Goal: Task Accomplishment & Management: Manage account settings

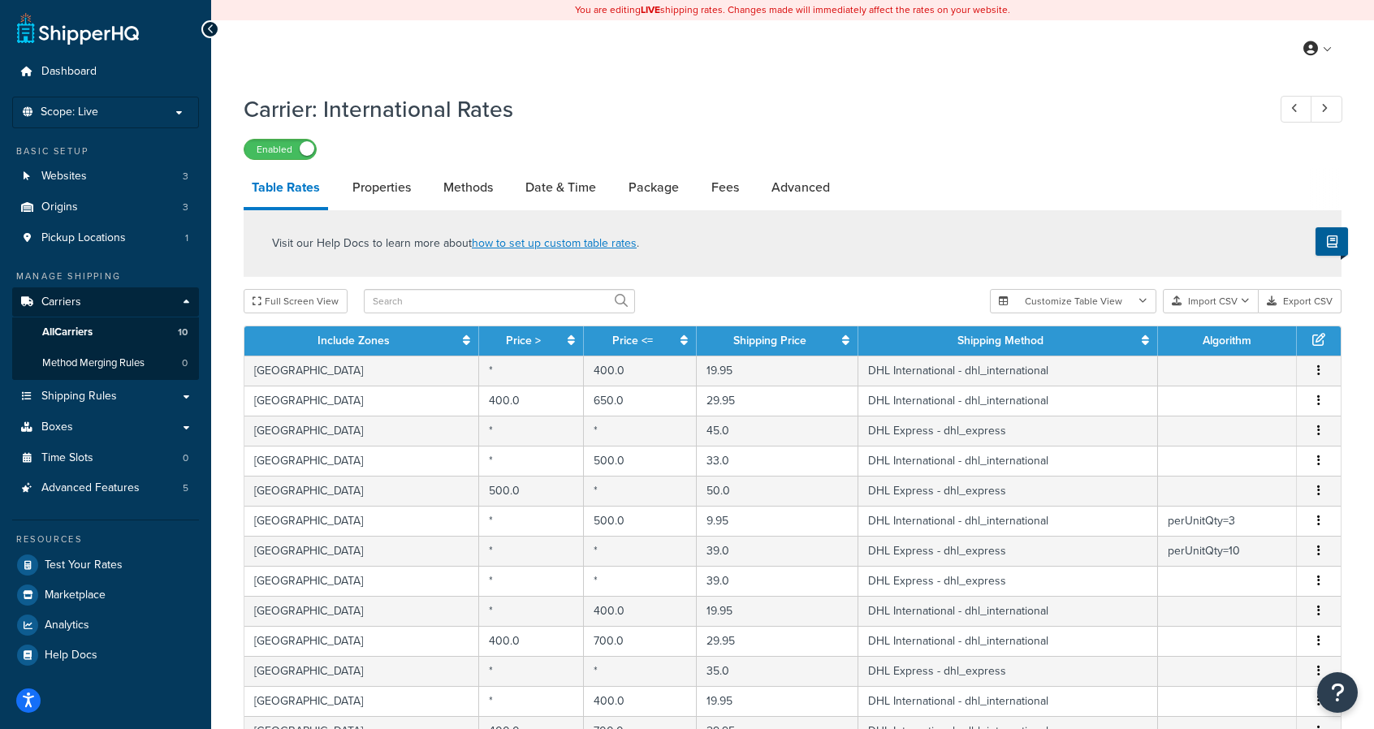
select select "1000"
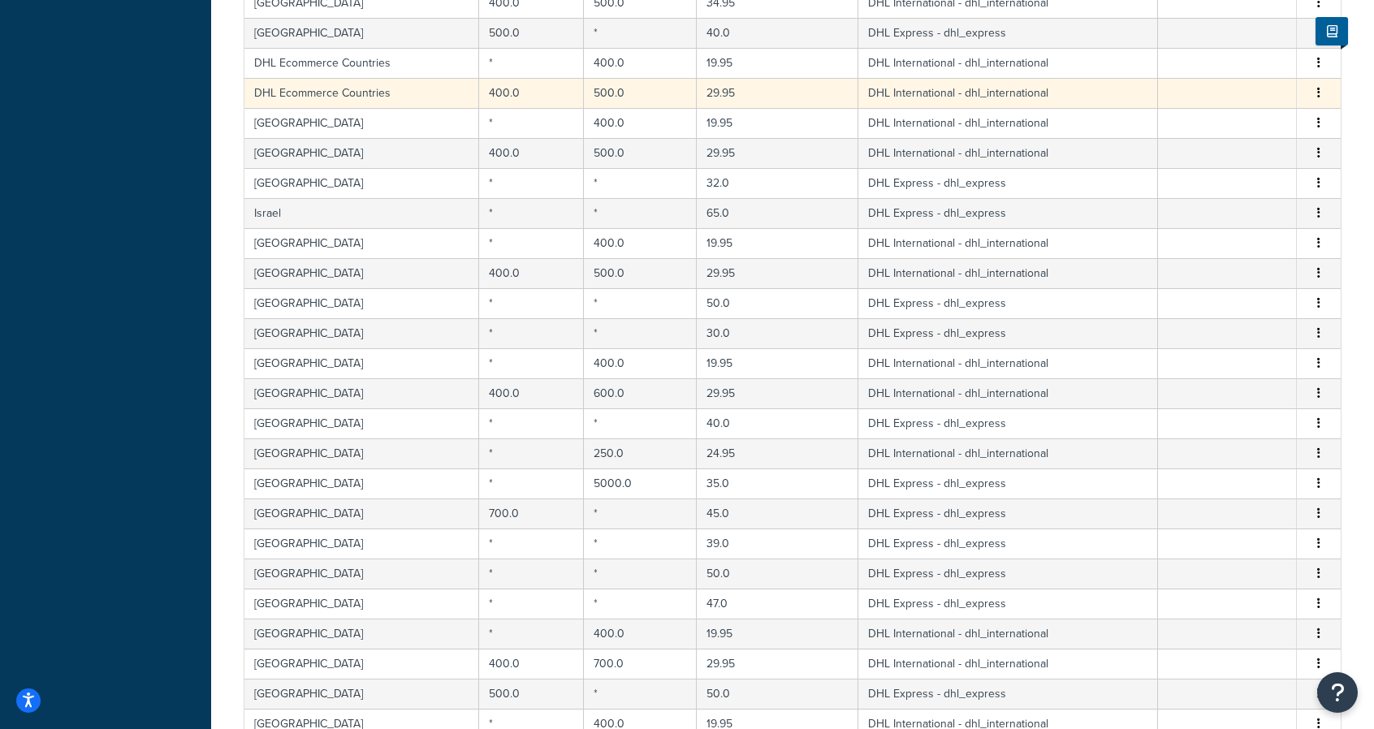
scroll to position [828, 0]
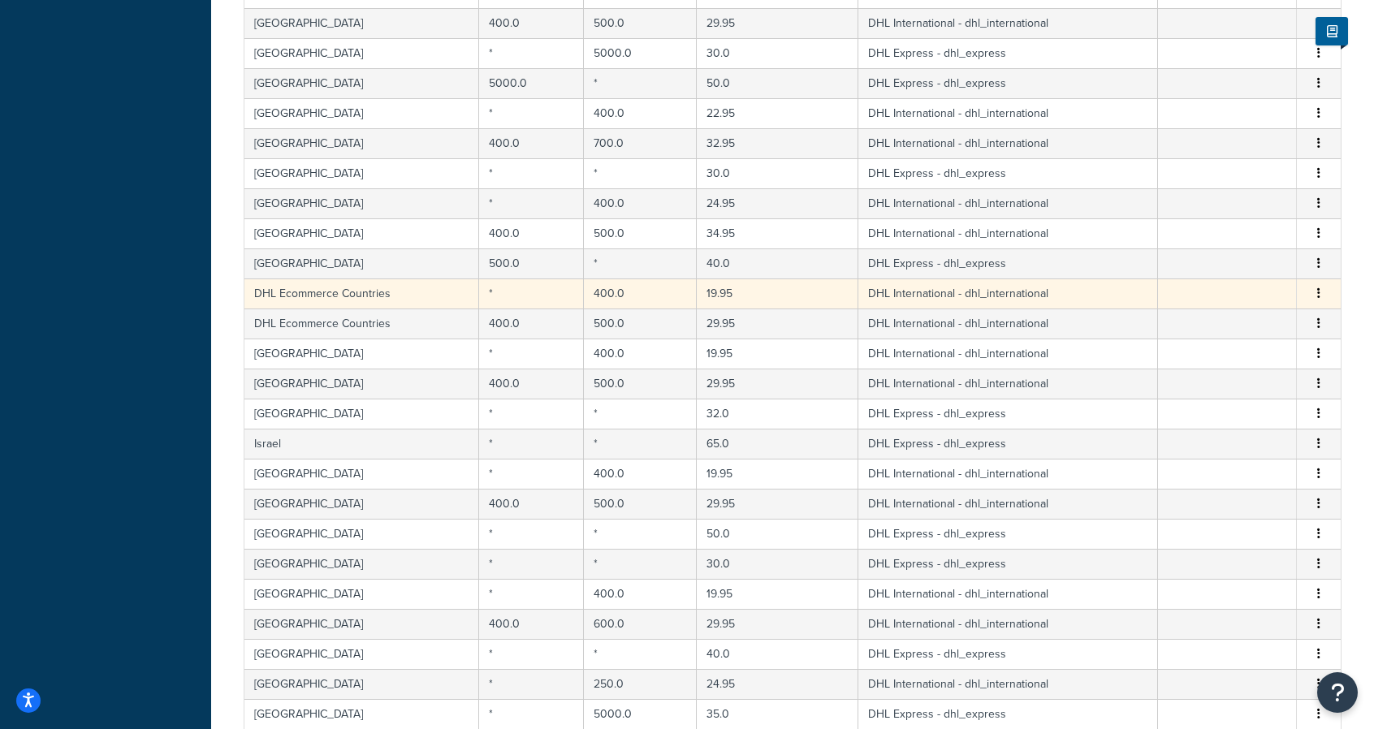
click at [1314, 285] on button "button" at bounding box center [1318, 294] width 13 height 18
click at [1212, 255] on div "Edit" at bounding box center [1236, 256] width 115 height 33
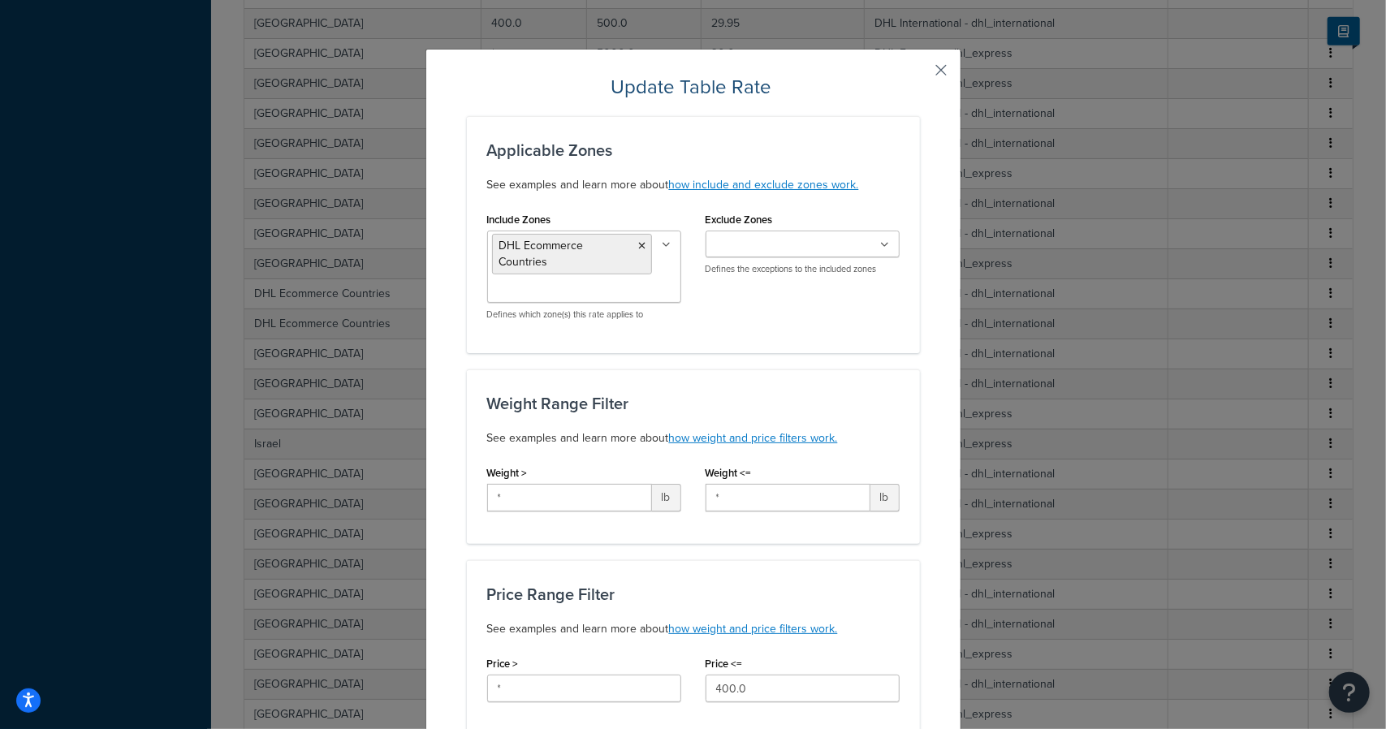
click at [920, 74] on button "button" at bounding box center [918, 76] width 4 height 4
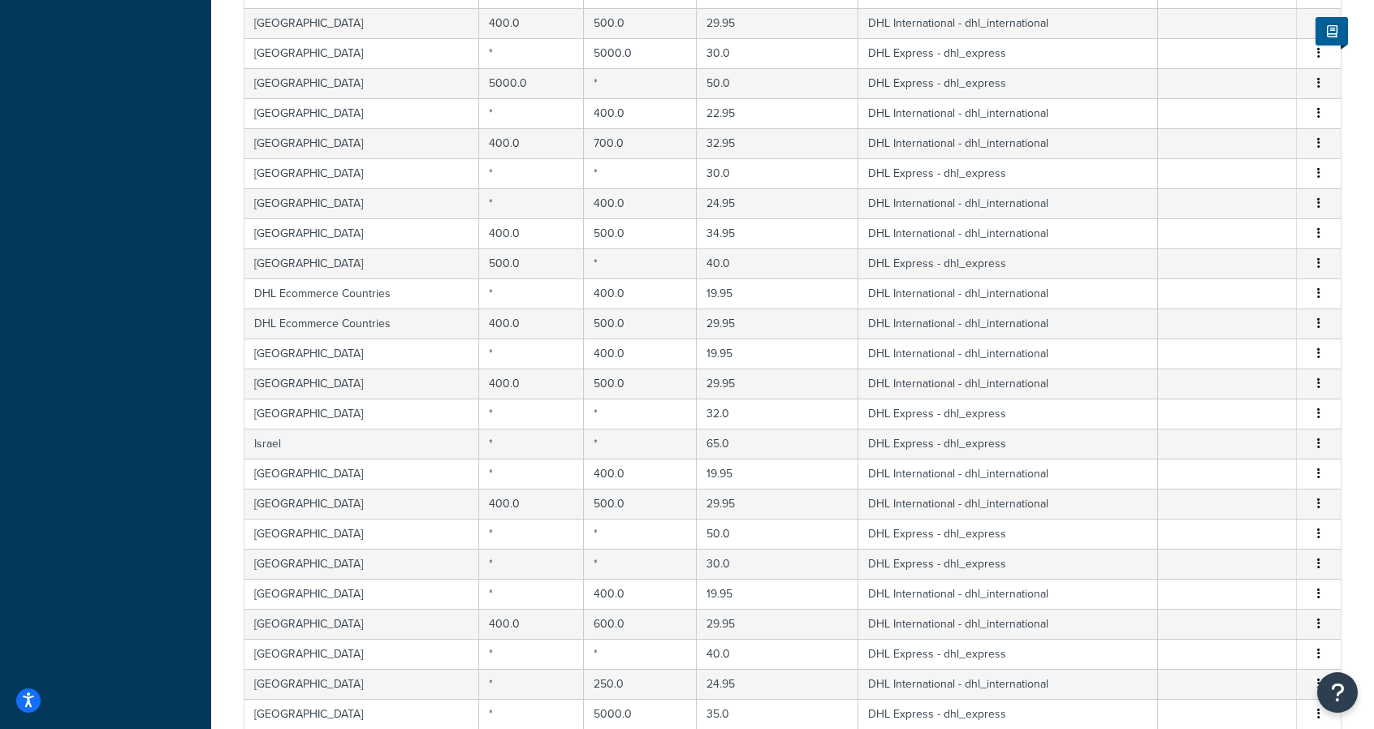
scroll to position [0, 0]
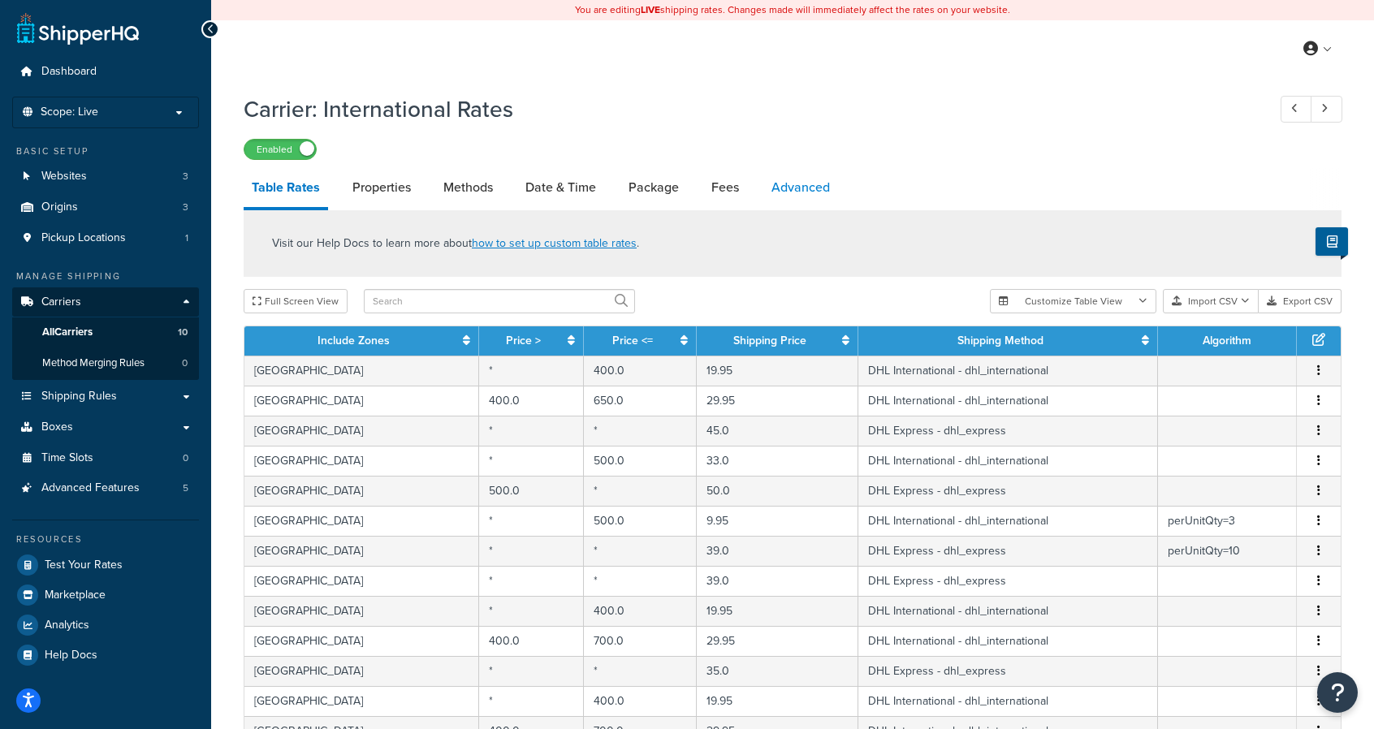
click at [799, 196] on link "Advanced" at bounding box center [800, 187] width 75 height 39
select select "false"
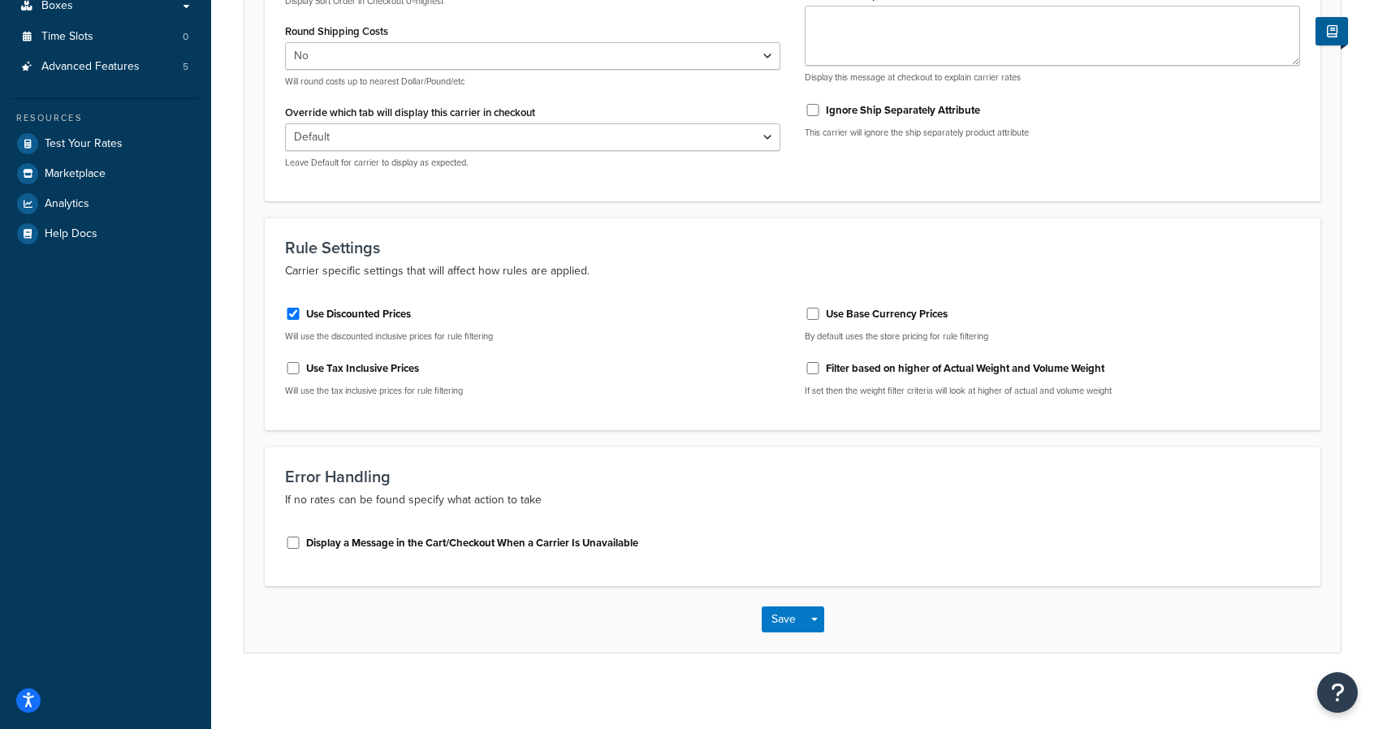
scroll to position [427, 0]
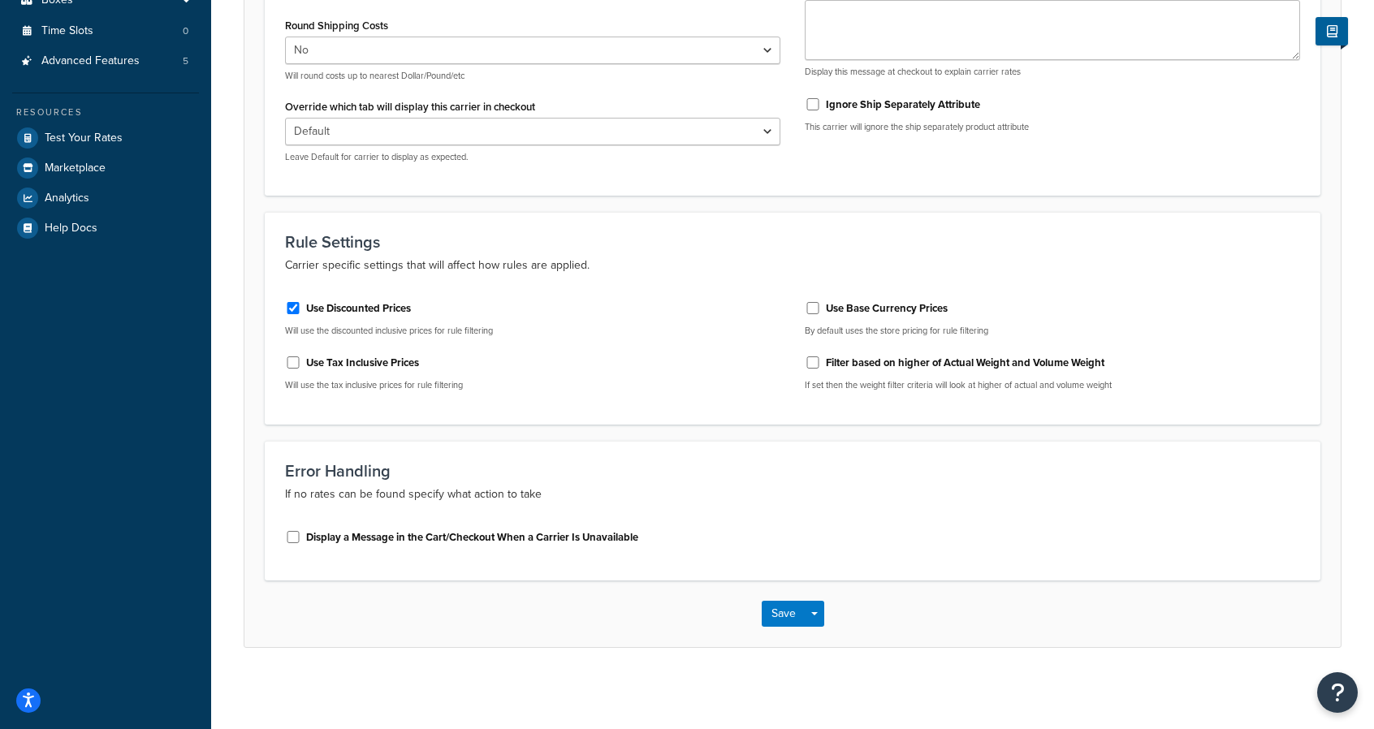
click at [560, 547] on div "Display a Message in the Cart/Checkout When a Carrier Is Unavailable" at bounding box center [532, 536] width 495 height 24
click at [568, 533] on label "Display a Message in the Cart/Checkout When a Carrier Is Unavailable" at bounding box center [472, 537] width 332 height 15
click at [301, 533] on input "Display a Message in the Cart/Checkout When a Carrier Is Unavailable" at bounding box center [293, 537] width 16 height 12
checkbox input "true"
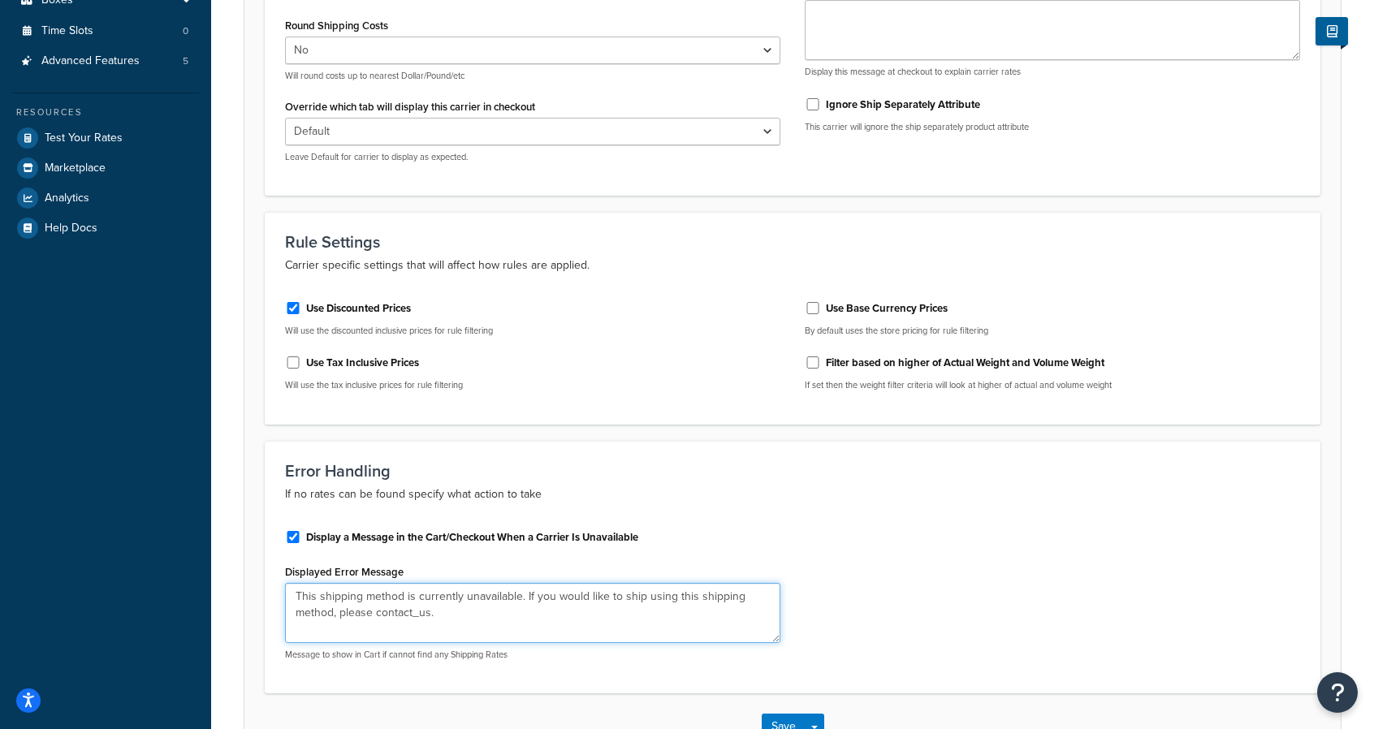
click at [583, 624] on textarea "This shipping method is currently unavailable. If you would like to ship using …" at bounding box center [532, 613] width 495 height 60
drag, startPoint x: 656, startPoint y: 621, endPoint x: 196, endPoint y: 510, distance: 473.6
click at [196, 510] on div "Dashboard Scope: Live Basic Setup Websites 3 Origins 3 Pickup Locations 1 Manag…" at bounding box center [687, 207] width 1374 height 1269
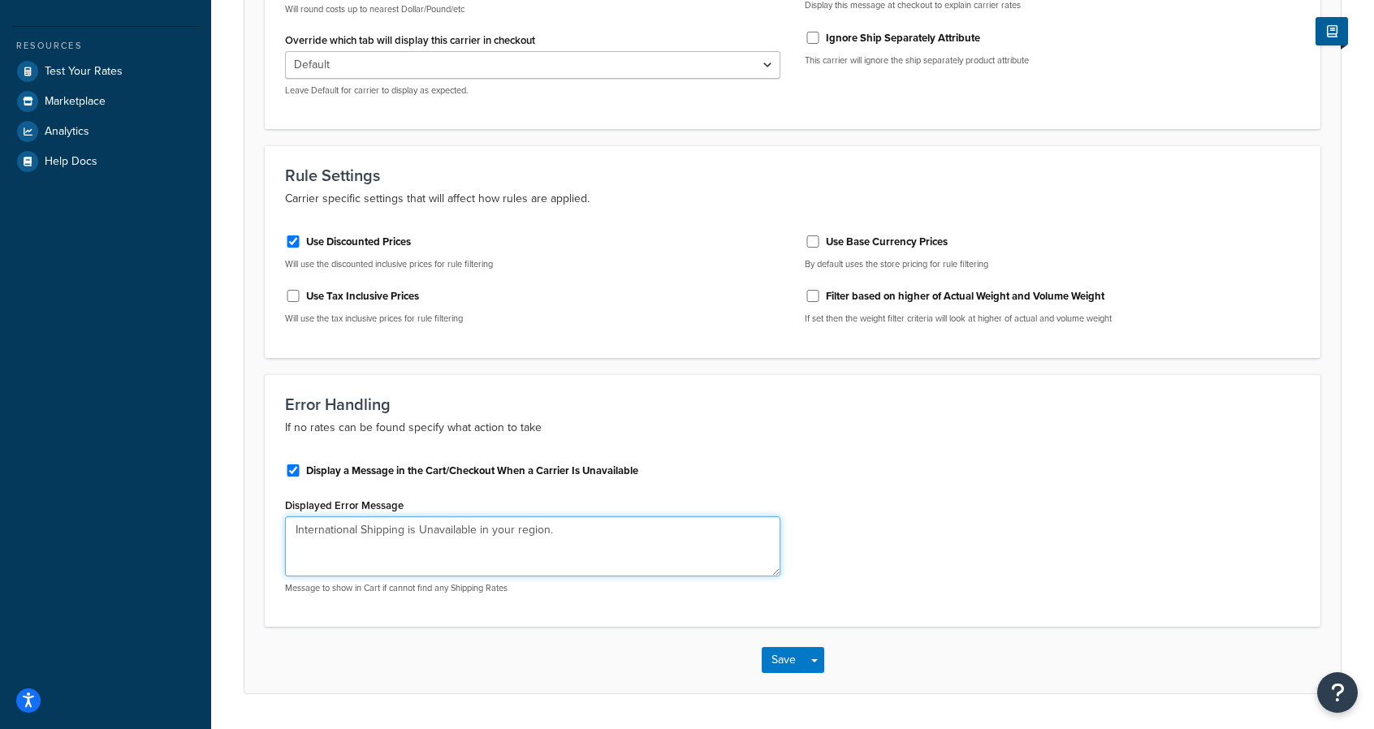
scroll to position [495, 0]
type textarea "International Shipping is Unavailable in your region."
click at [779, 661] on button "Save" at bounding box center [784, 659] width 44 height 26
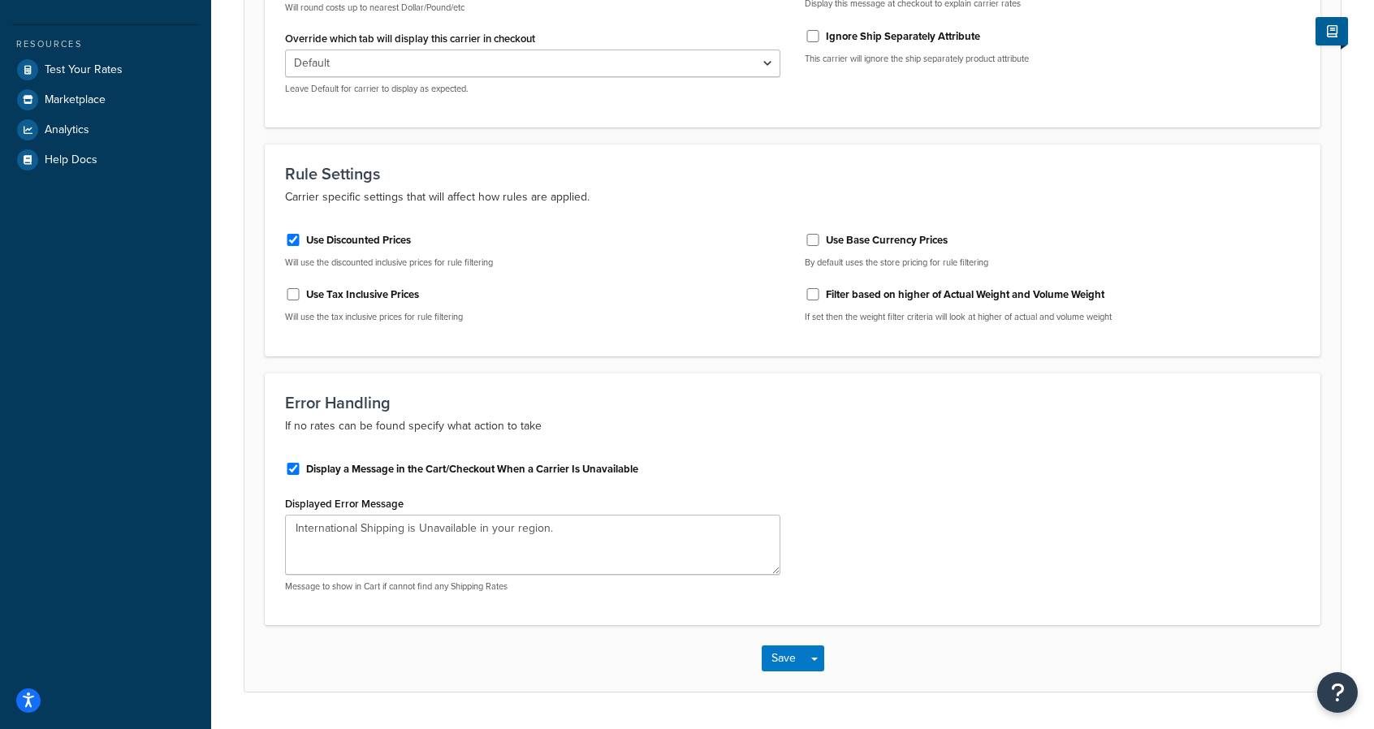
scroll to position [0, 0]
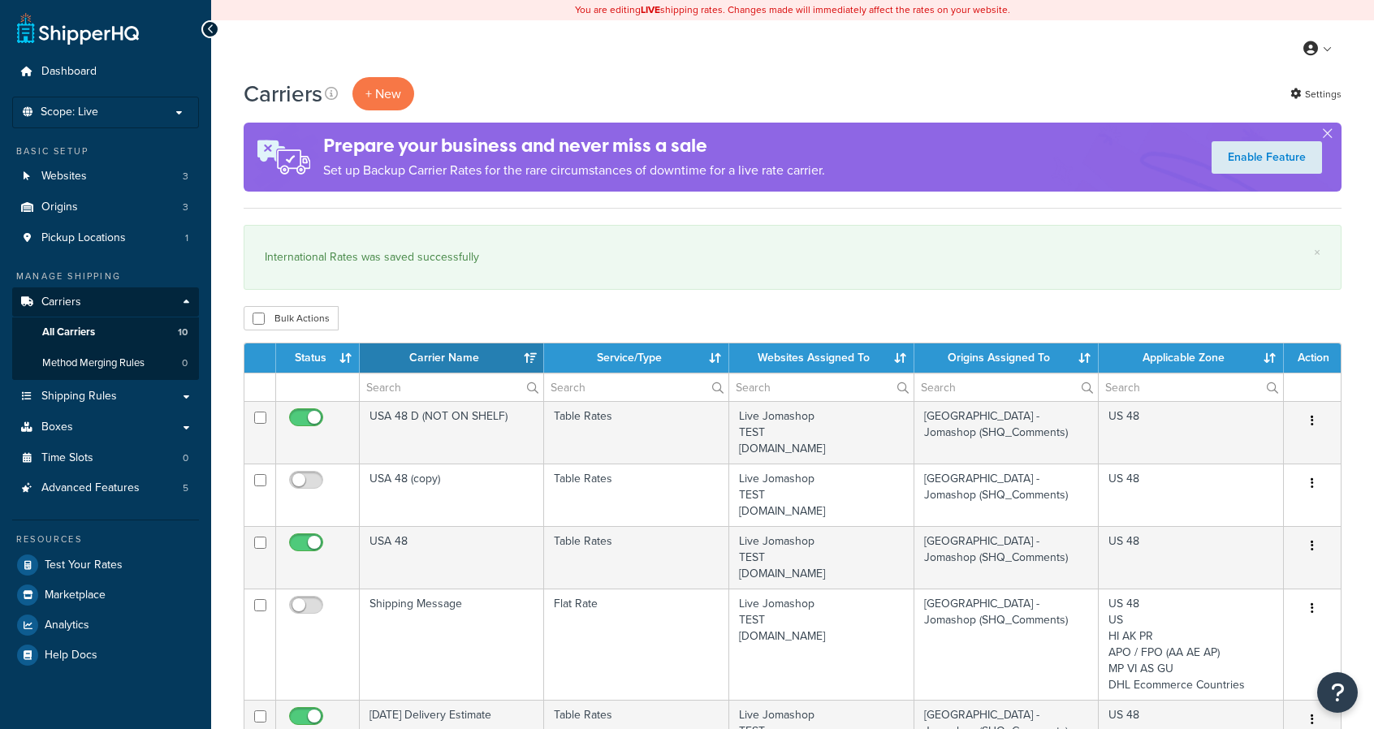
select select "15"
